Goal: Transaction & Acquisition: Subscribe to service/newsletter

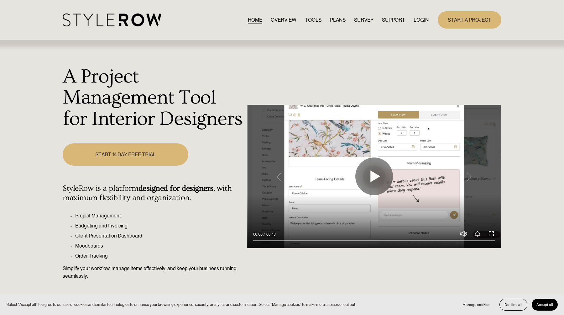
click at [337, 20] on link "PLANS" at bounding box center [338, 20] width 16 height 8
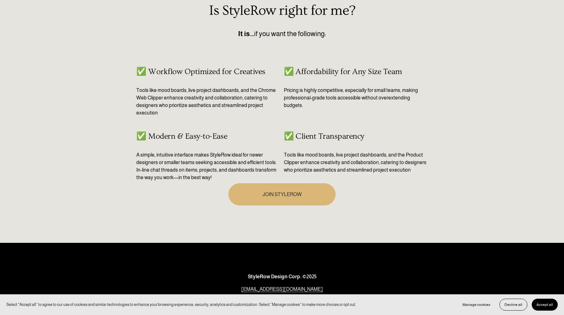
scroll to position [355, 0]
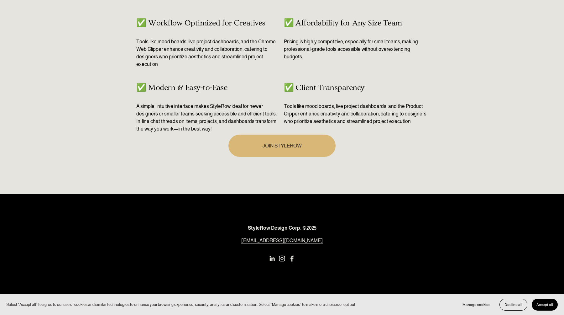
click at [258, 142] on link "JOIN STYLEROW" at bounding box center [281, 145] width 107 height 22
click at [282, 257] on use "Instagram" at bounding box center [282, 258] width 6 height 6
click at [271, 257] on use "LinkedIn" at bounding box center [272, 258] width 5 height 5
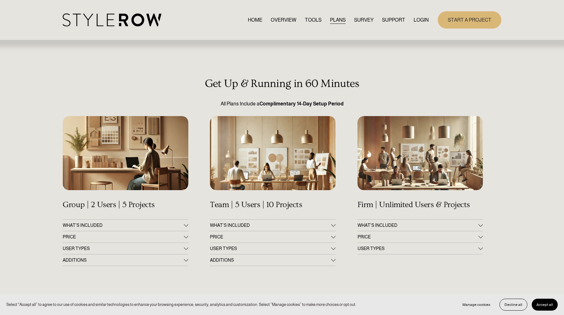
click at [310, 20] on link "TOOLS" at bounding box center [313, 20] width 17 height 8
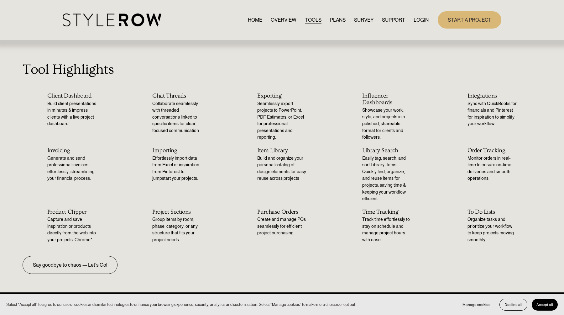
click at [130, 14] on img at bounding box center [112, 19] width 99 height 13
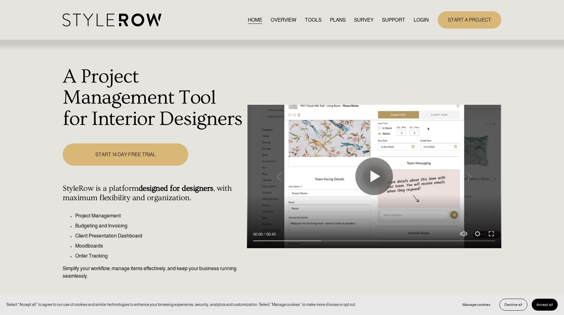
click at [191, 145] on div "A Project Management Tool for Interior Designers Play 00:00 00:43 Unmute Mute S…" at bounding box center [282, 180] width 564 height 280
click at [464, 20] on link "START A PROJECT" at bounding box center [470, 19] width 64 height 17
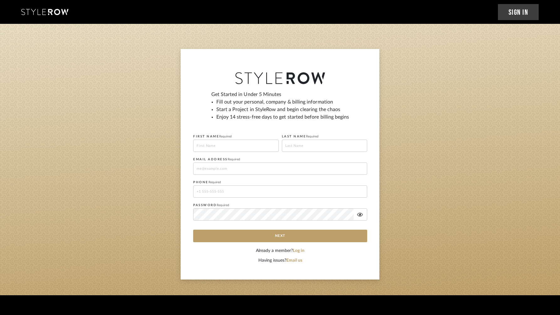
click at [522, 10] on link "Sign In" at bounding box center [518, 12] width 41 height 16
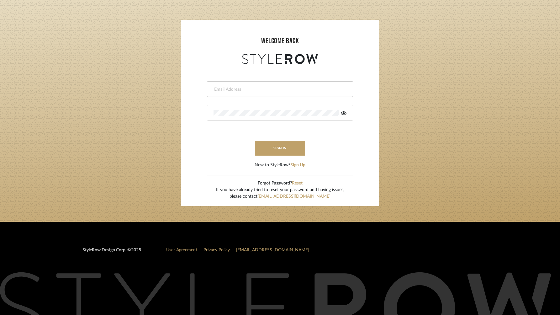
scroll to position [33, 0]
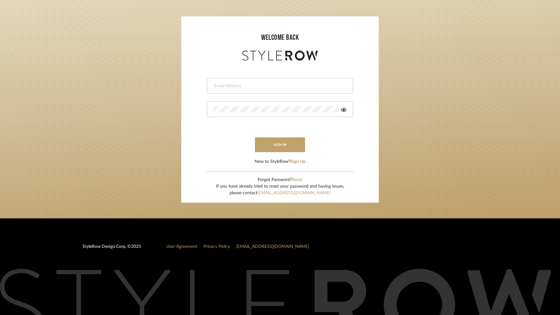
click at [218, 248] on link "Privacy Policy" at bounding box center [216, 246] width 26 height 4
